Goal: Answer question/provide support

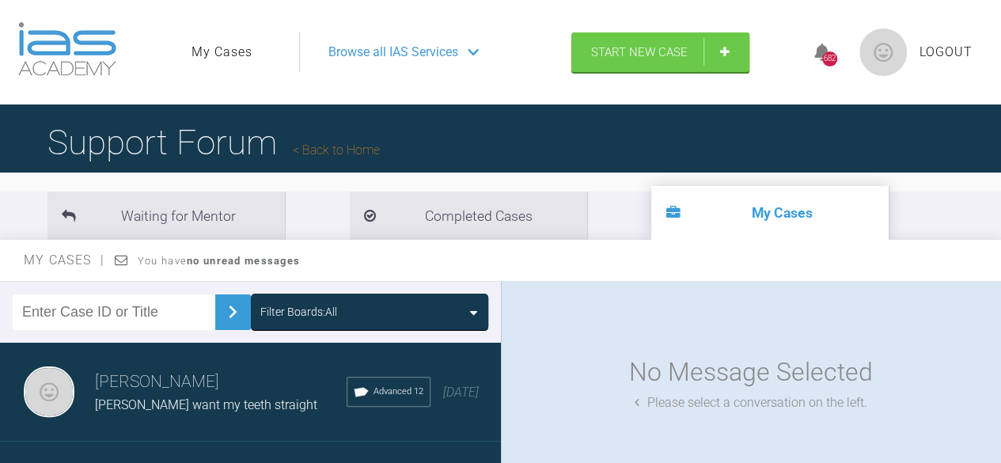
click at [139, 310] on input "text" at bounding box center [114, 312] width 203 height 36
type input "af"
click at [229, 317] on img at bounding box center [232, 311] width 25 height 25
click at [137, 381] on h3 "[PERSON_NAME]" at bounding box center [221, 382] width 252 height 27
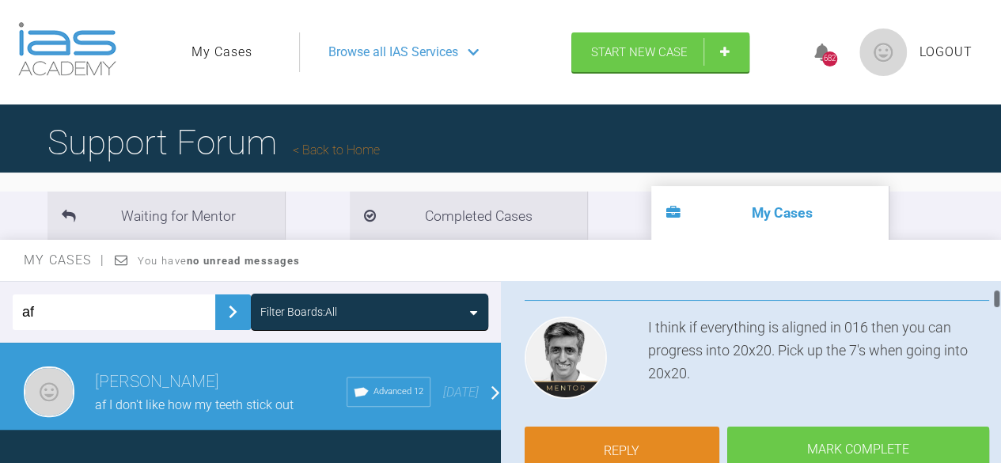
scroll to position [158, 0]
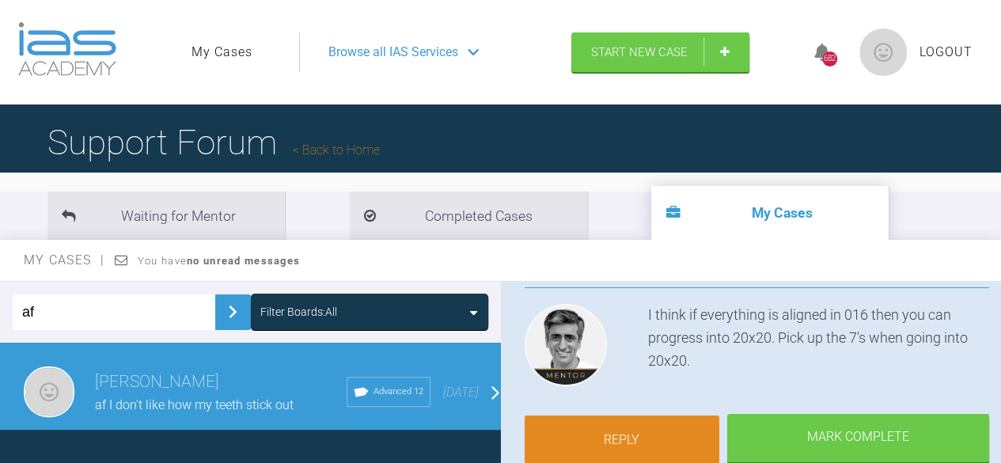
click at [640, 433] on link "Reply" at bounding box center [622, 439] width 195 height 49
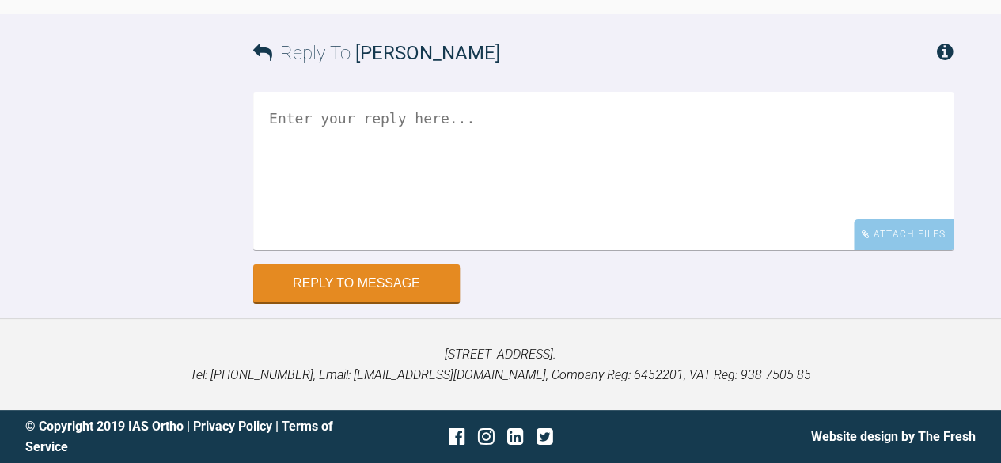
scroll to position [7868, 0]
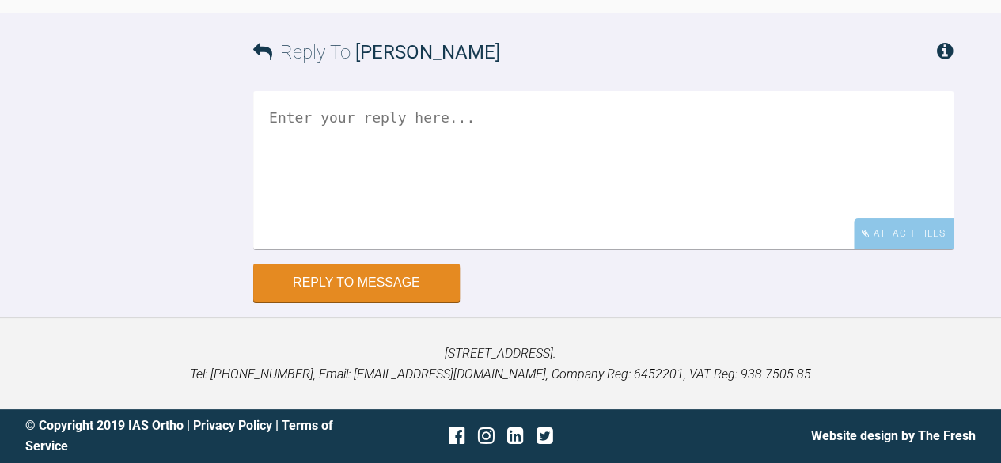
click at [309, 135] on textarea at bounding box center [603, 170] width 700 height 158
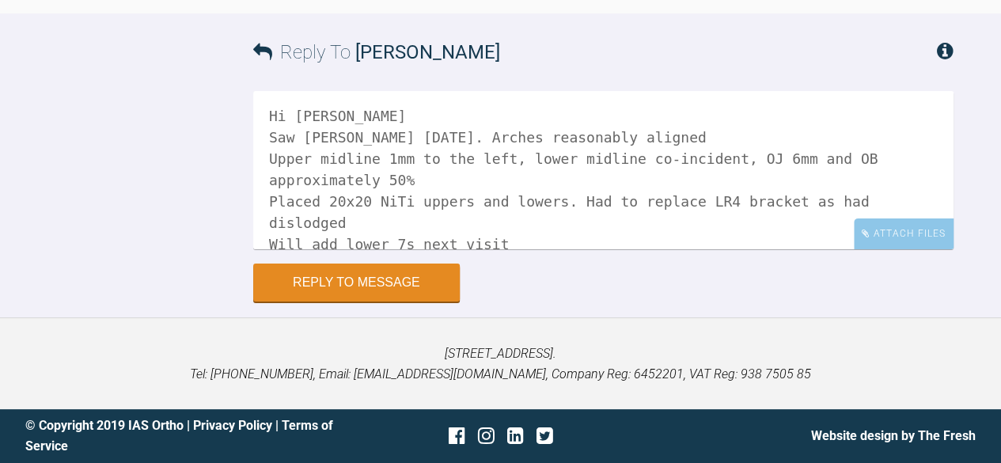
scroll to position [0, 0]
drag, startPoint x: 344, startPoint y: 224, endPoint x: 385, endPoint y: 230, distance: 41.6
click at [382, 229] on textarea "Hi [PERSON_NAME] Saw [PERSON_NAME] [DATE]. Arches reasonably aligned Upper midl…" at bounding box center [603, 170] width 700 height 158
click at [449, 223] on textarea "Hi [PERSON_NAME] Saw [PERSON_NAME] [DATE]. Arches reasonably aligned Upper midl…" at bounding box center [603, 170] width 700 height 158
drag, startPoint x: 340, startPoint y: 222, endPoint x: 432, endPoint y: 254, distance: 97.1
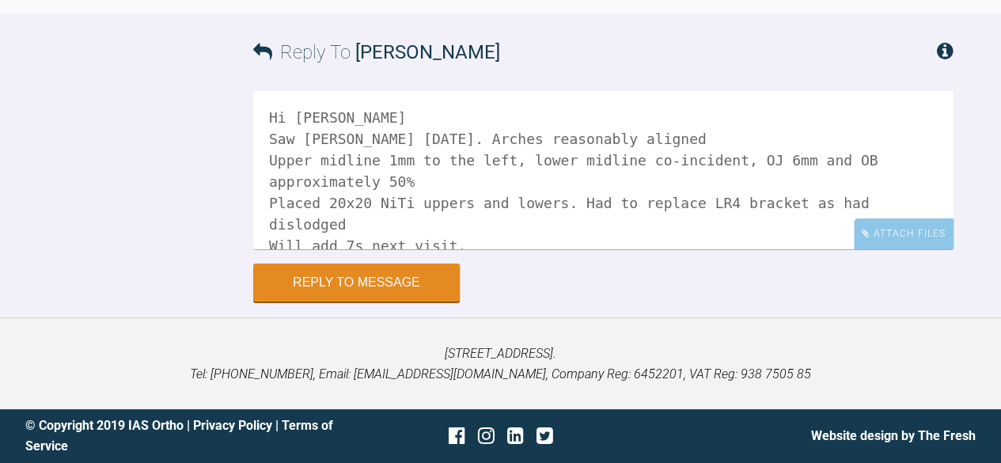
click at [350, 226] on textarea "Hi [PERSON_NAME] Saw [PERSON_NAME] [DATE]. Arches reasonably aligned Upper midl…" at bounding box center [603, 170] width 700 height 158
click at [339, 225] on textarea "Hi [PERSON_NAME] Saw [PERSON_NAME] [DATE]. Arches reasonably aligned Upper midl…" at bounding box center [603, 170] width 700 height 158
click at [498, 224] on textarea "Hi [PERSON_NAME] Saw [PERSON_NAME] [DATE]. Arches reasonably aligned Upper midl…" at bounding box center [603, 170] width 700 height 158
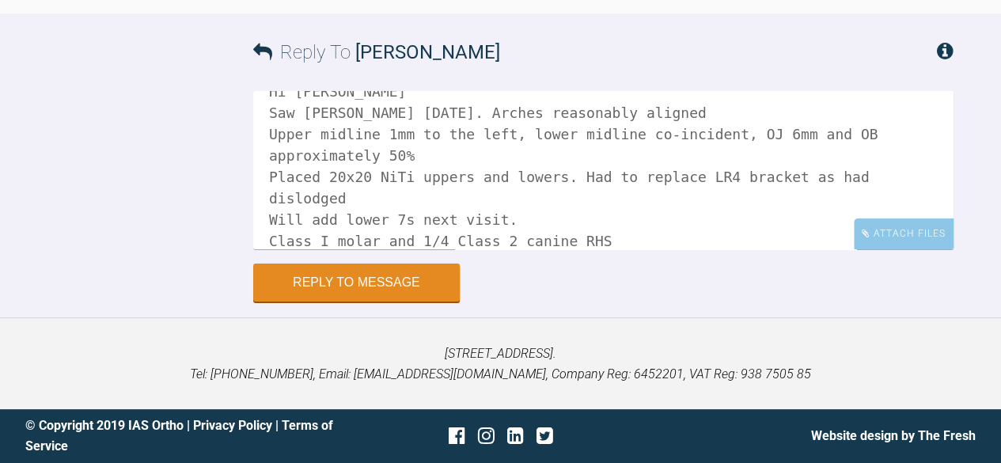
scroll to position [47, 0]
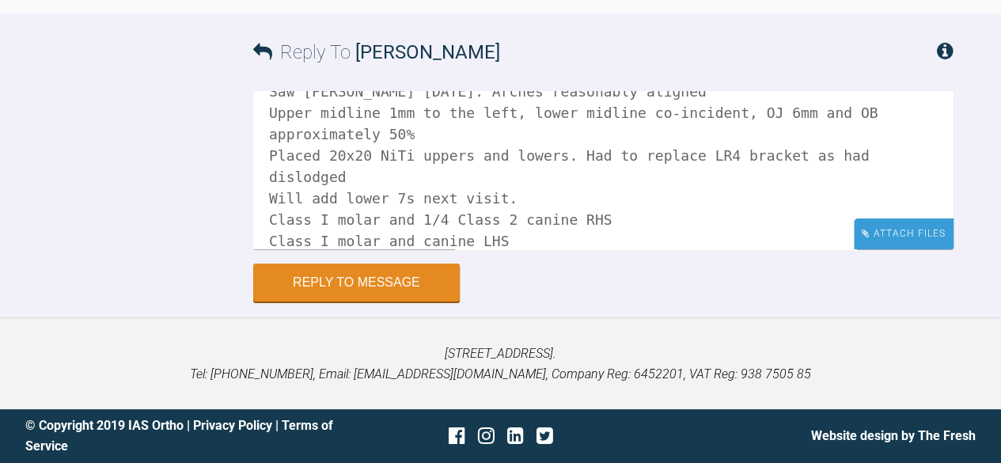
type textarea "Hi [PERSON_NAME] Saw [PERSON_NAME] [DATE]. Arches reasonably aligned Upper midl…"
click at [906, 229] on div "Attach Files" at bounding box center [904, 233] width 100 height 31
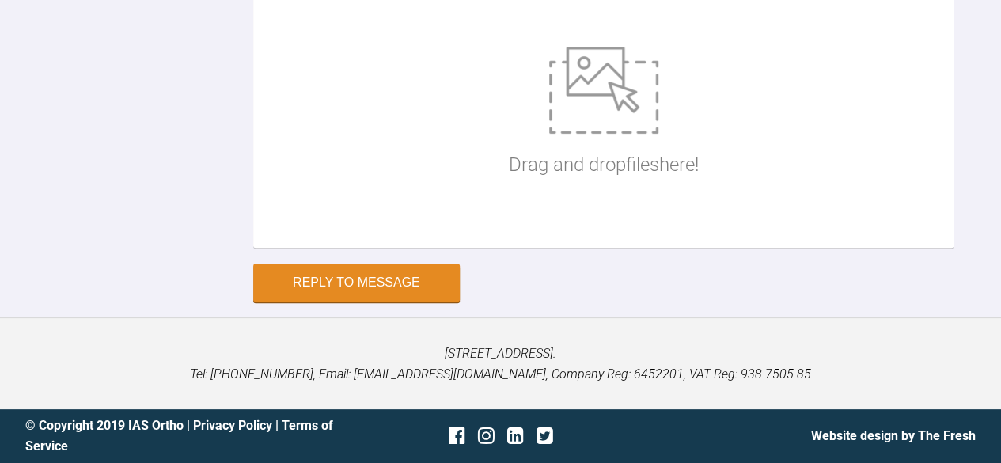
click at [339, 248] on div "Drag and drop files here!" at bounding box center [603, 113] width 700 height 269
type input "C:\fakepath\af ant 1025.jpg"
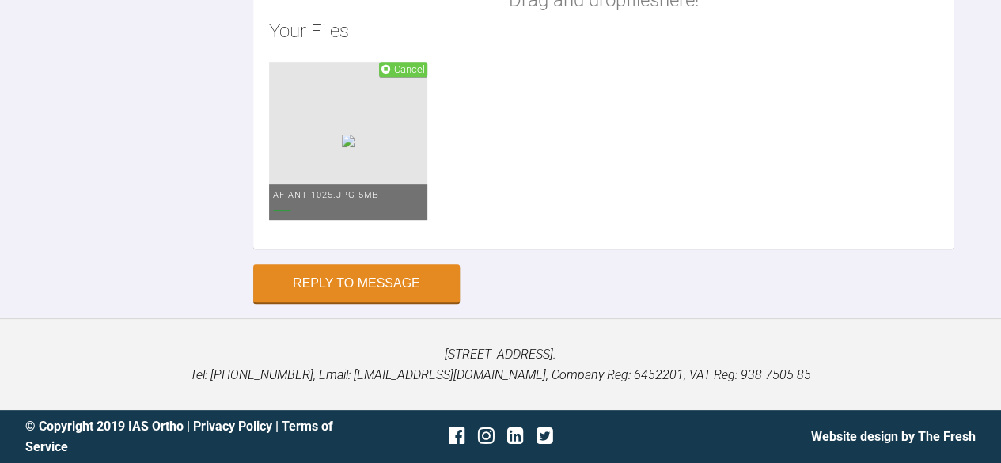
click at [382, 248] on div "Drag and drop files here! Your Files Cancel af ant 1025.jpg - 5MB" at bounding box center [603, 57] width 700 height 382
type input "C:\fakepath\af ant apart 1025.jpg"
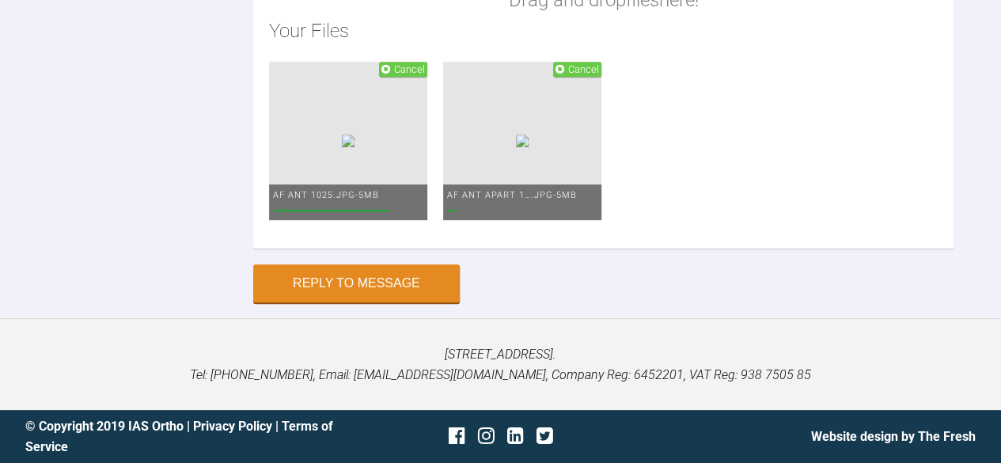
click at [383, 248] on div "Drag and drop files here! Your Files Cancel af ant 1025.jpg - 5MB Cancel af ant…" at bounding box center [603, 57] width 700 height 382
type input "C:\fakepath\af face 1025.jpg"
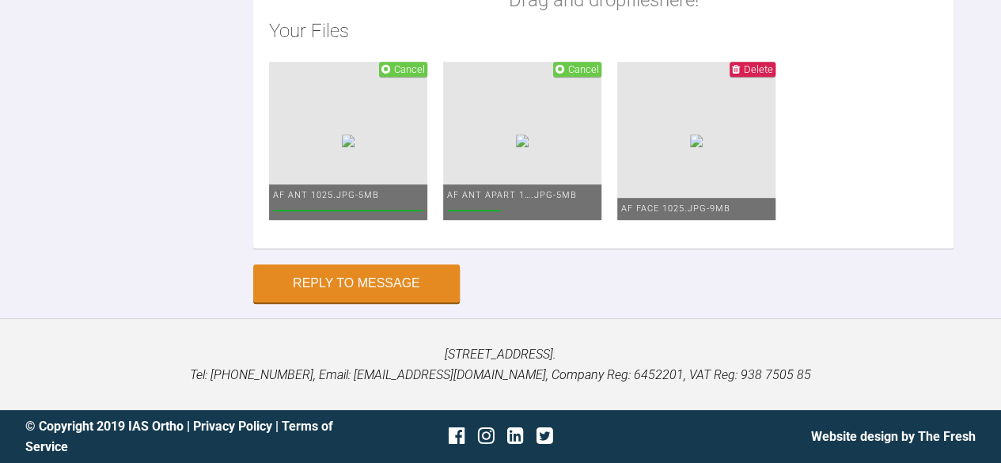
click at [383, 248] on div "Drag and drop files here! Your Files Cancel af ant 1025.jpg - 5MB Cancel af ant…" at bounding box center [603, 57] width 700 height 382
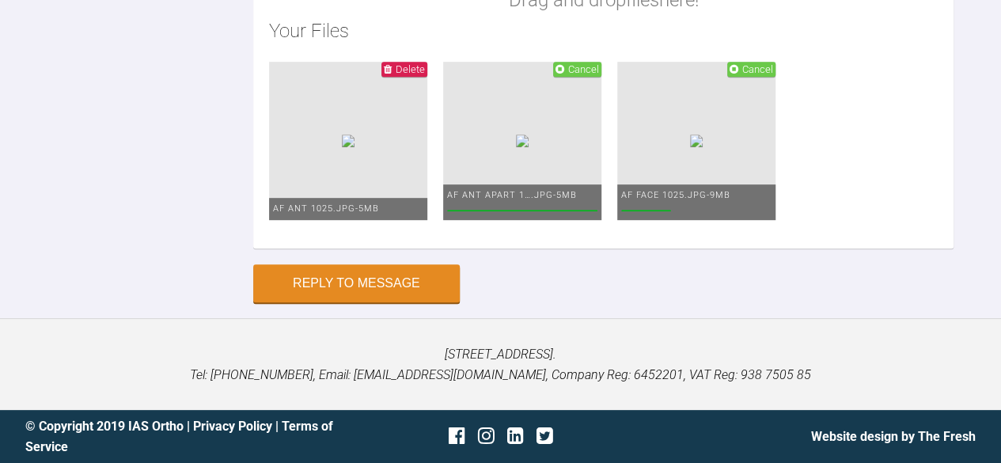
type input "C:\fakepath\af left 1025.jpg"
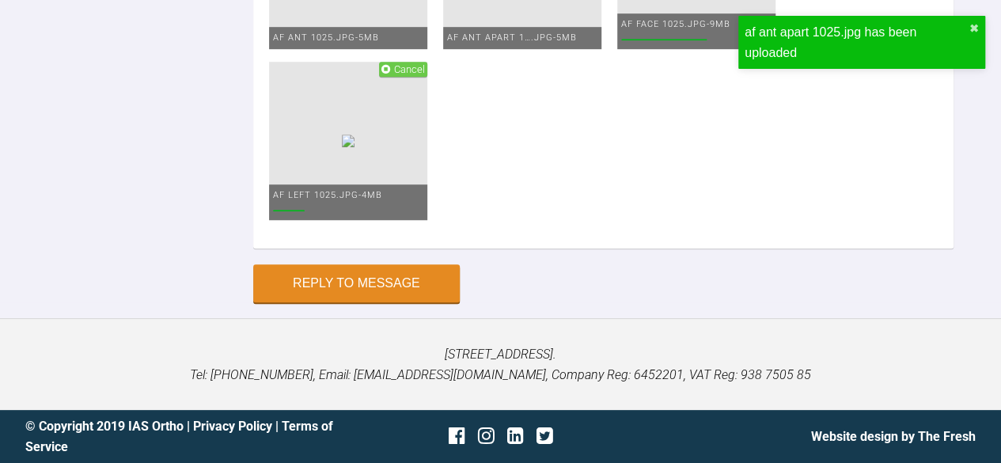
type input "C:\fakepath\af left apart 1025.jpg"
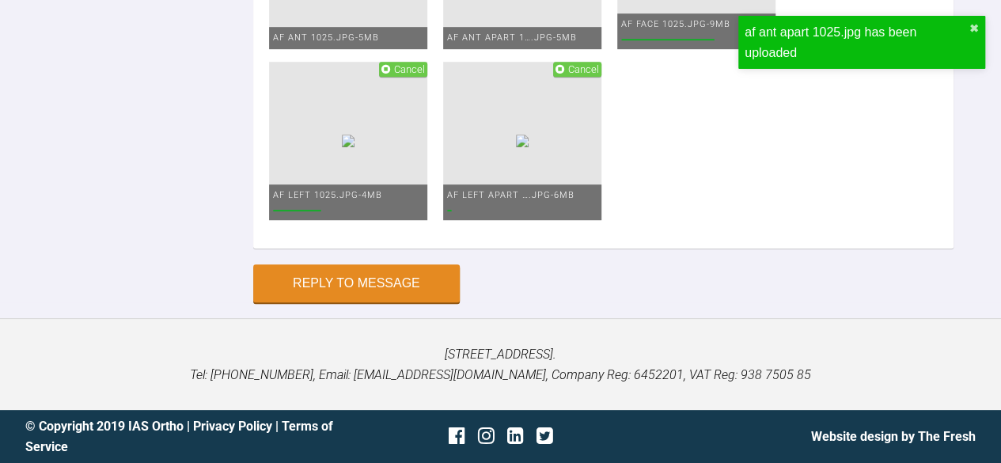
type input "C:\fakepath\af lower 1025.jpg"
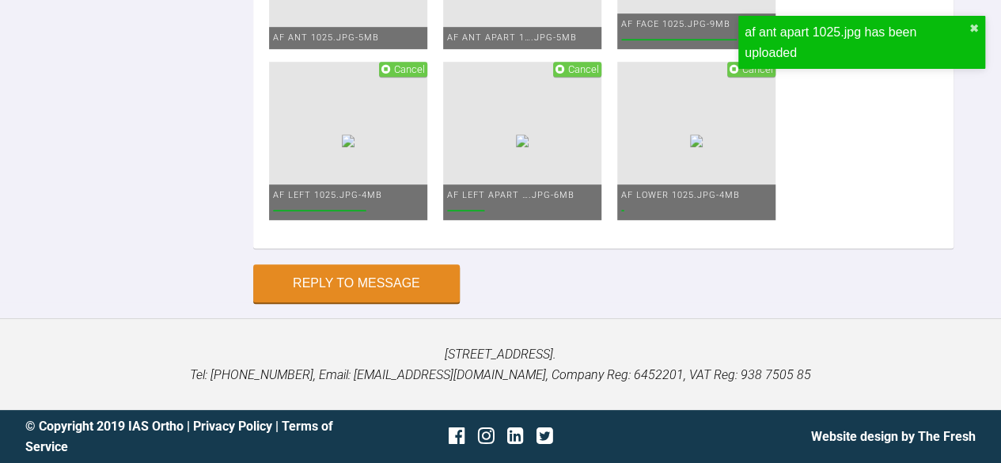
type input "C:\fakepath\af lower1 1025.jpg"
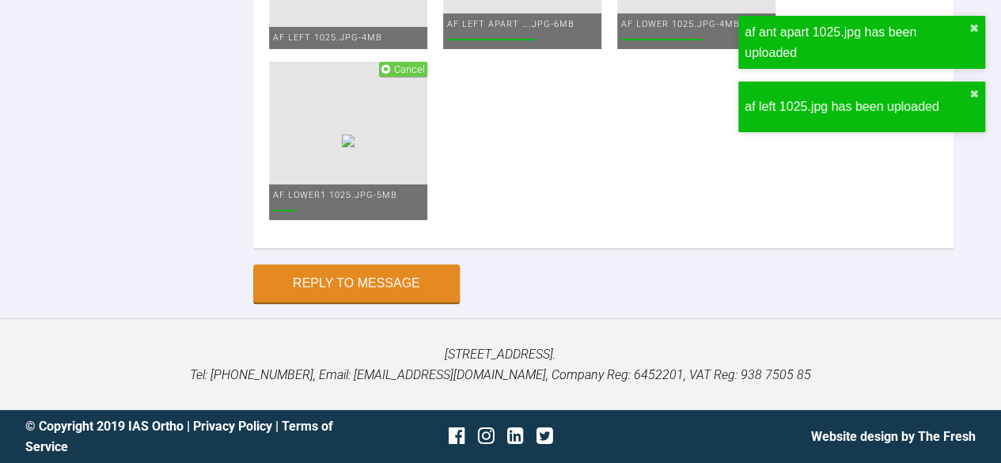
type input "C:\fakepath\af rht apart 1025.jpg"
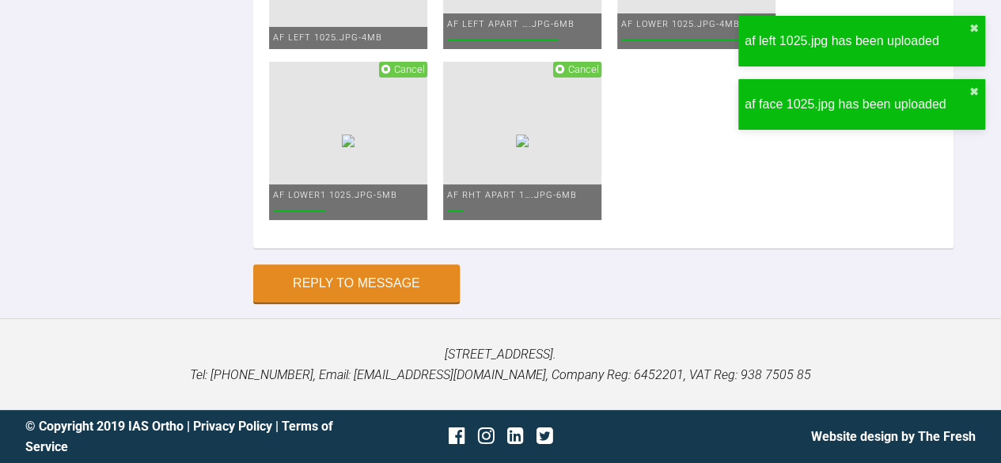
type input "C:\fakepath\af smile 1025.jpg"
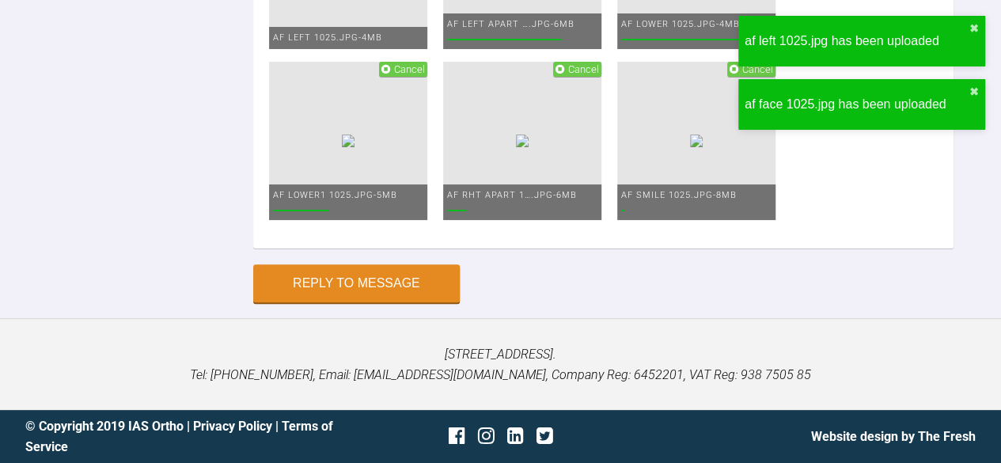
type input "C:\fakepath\af upper 1025.jpg"
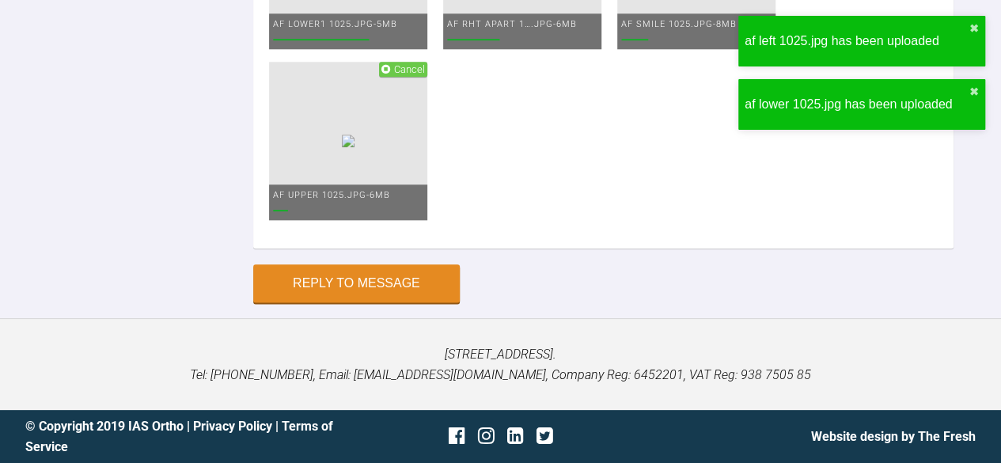
type input "C:\fakepath\afrht `1025.jpg"
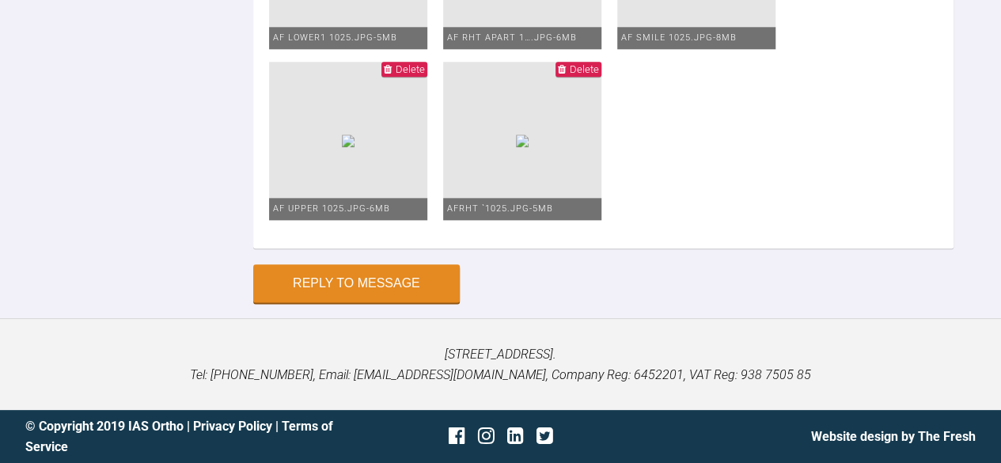
scroll to position [8975, 0]
click at [419, 304] on button "Reply to Message" at bounding box center [356, 285] width 207 height 38
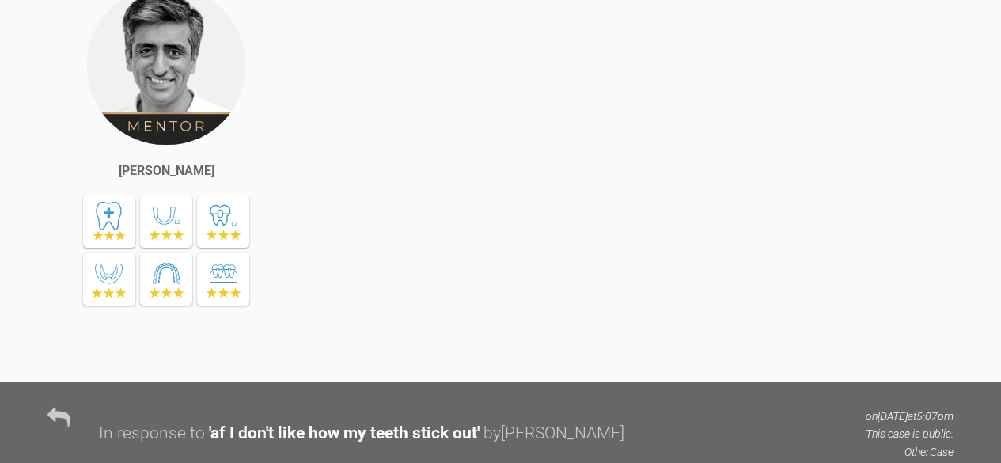
scroll to position [2431, 0]
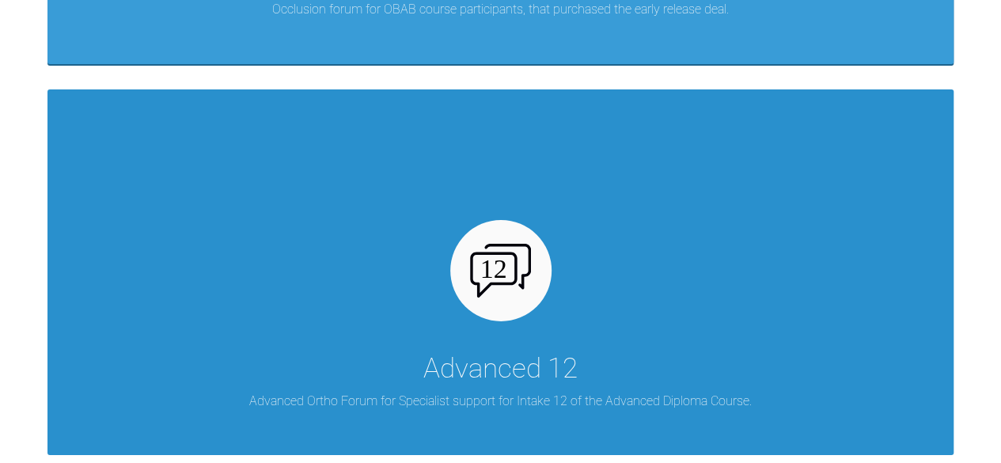
click at [554, 181] on div "Advanced 12 Advanced Ortho Forum for Specialist support for Intake 12 of the Ad…" at bounding box center [500, 272] width 906 height 366
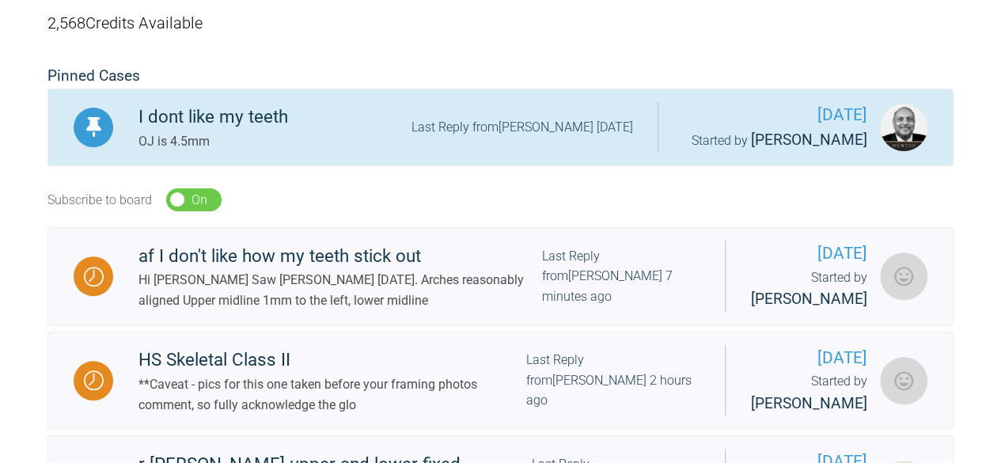
scroll to position [358, 0]
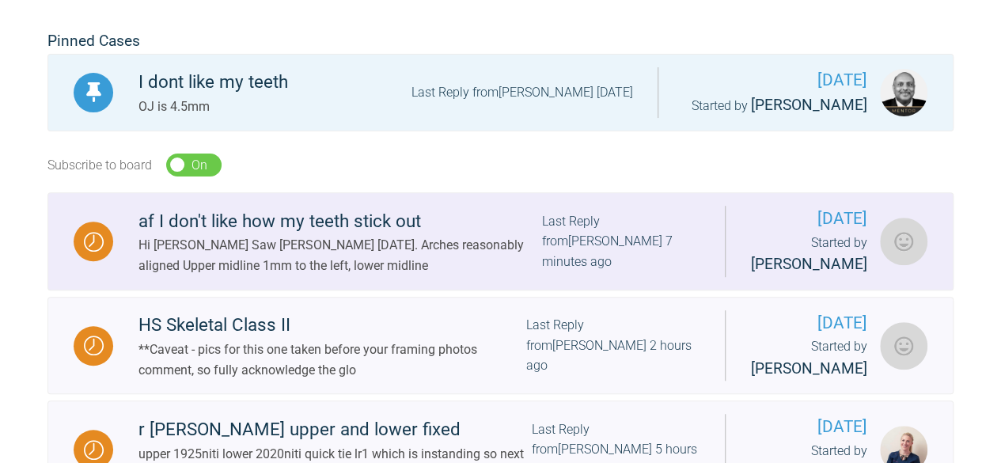
click at [300, 214] on div "af I don't like how my teeth stick out" at bounding box center [340, 221] width 404 height 28
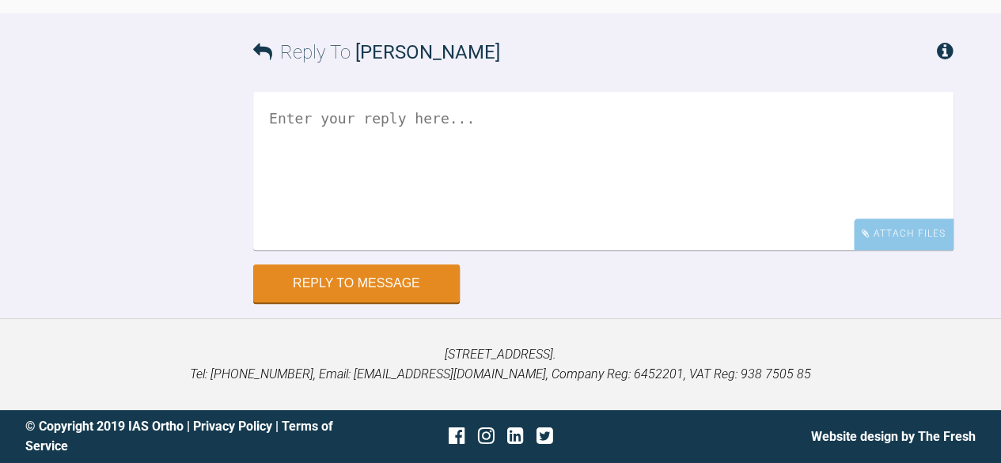
scroll to position [9026, 0]
